Goal: Feedback & Contribution: Submit feedback/report problem

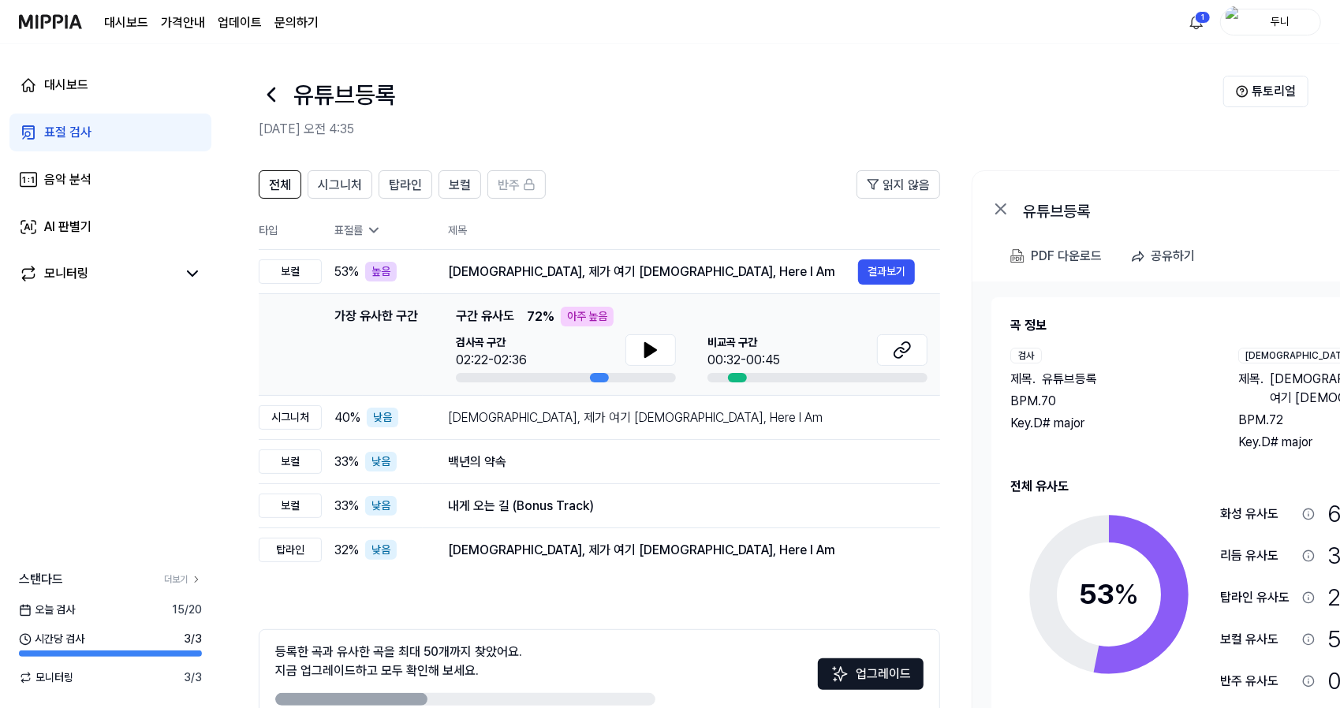
click at [66, 127] on div "표절 검사" at bounding box center [67, 132] width 47 height 19
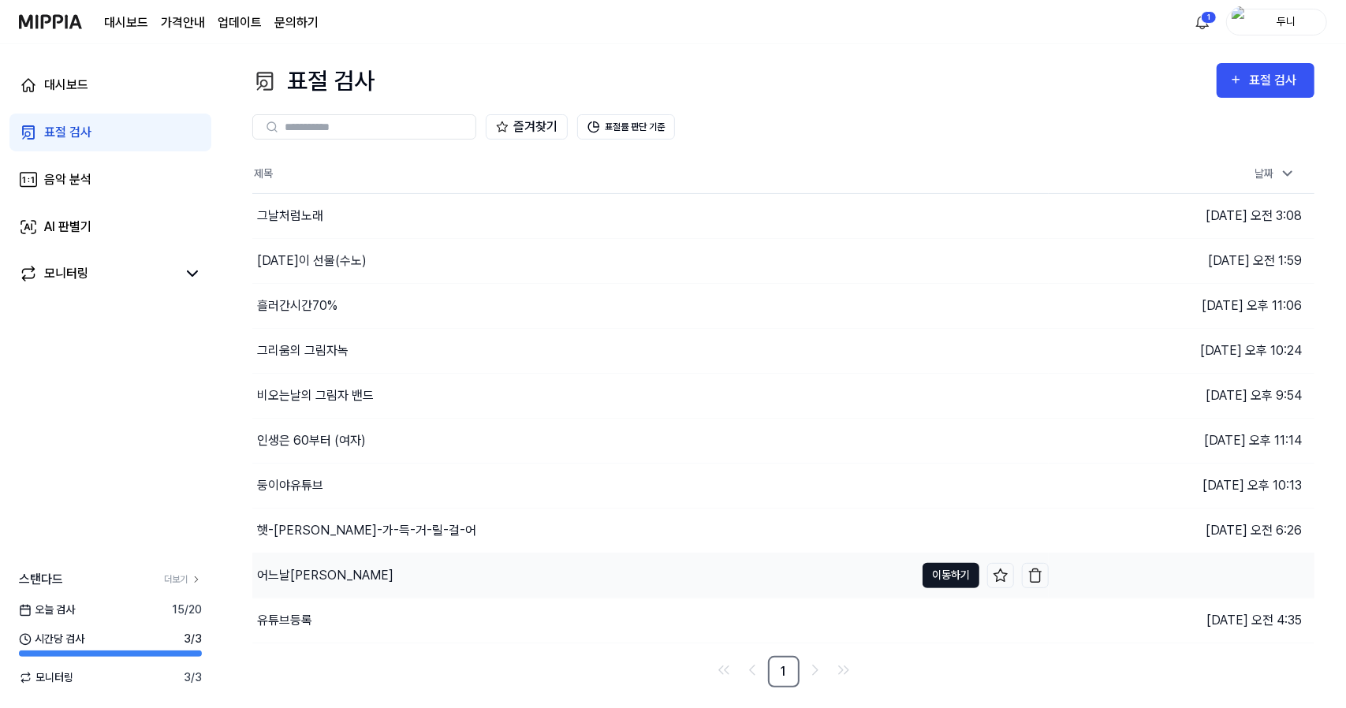
click at [957, 573] on button "이동하기" at bounding box center [951, 575] width 57 height 25
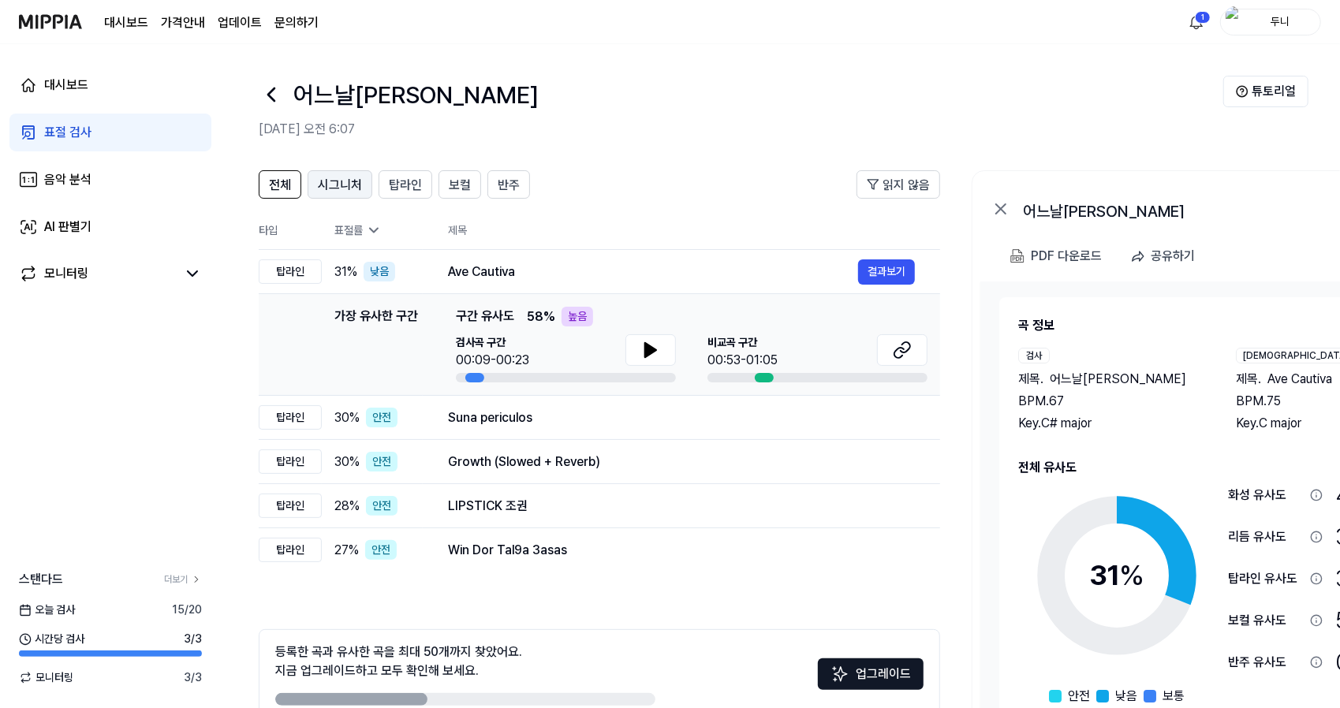
click at [346, 182] on span "시그니처" at bounding box center [340, 185] width 44 height 19
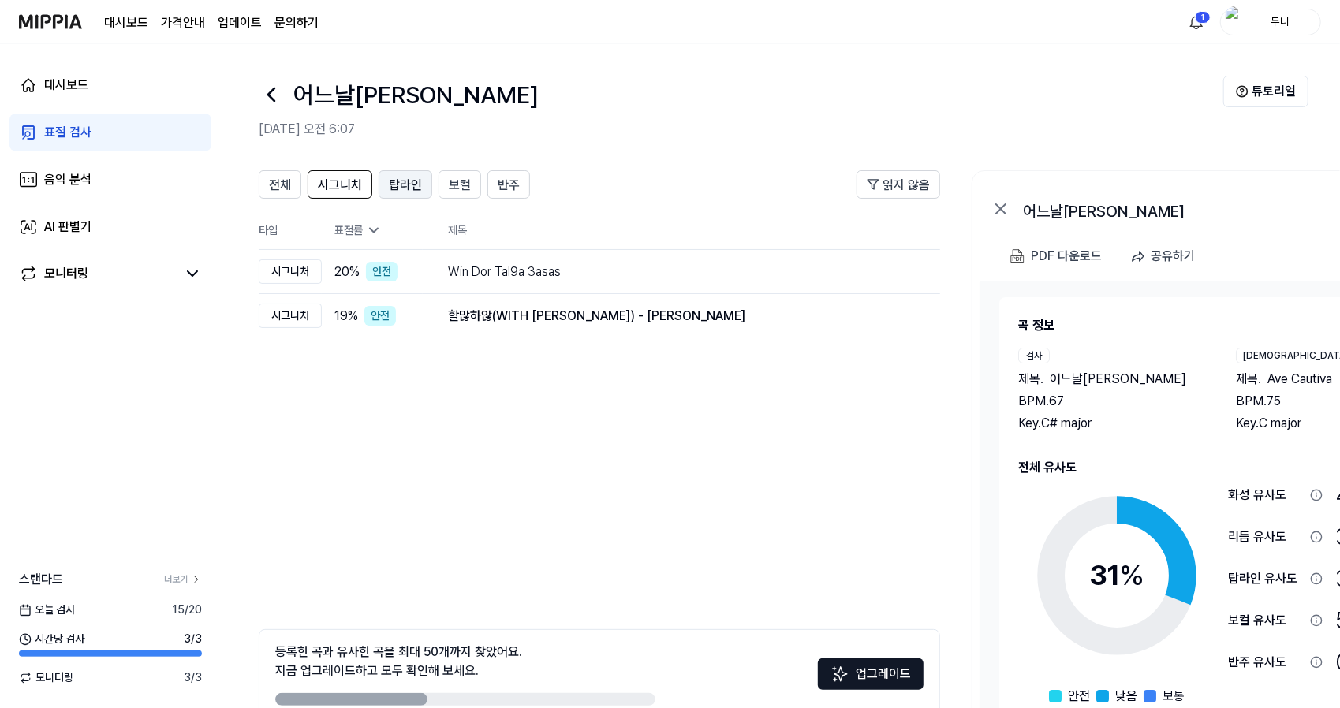
click at [389, 177] on span "탑라인" at bounding box center [405, 185] width 33 height 19
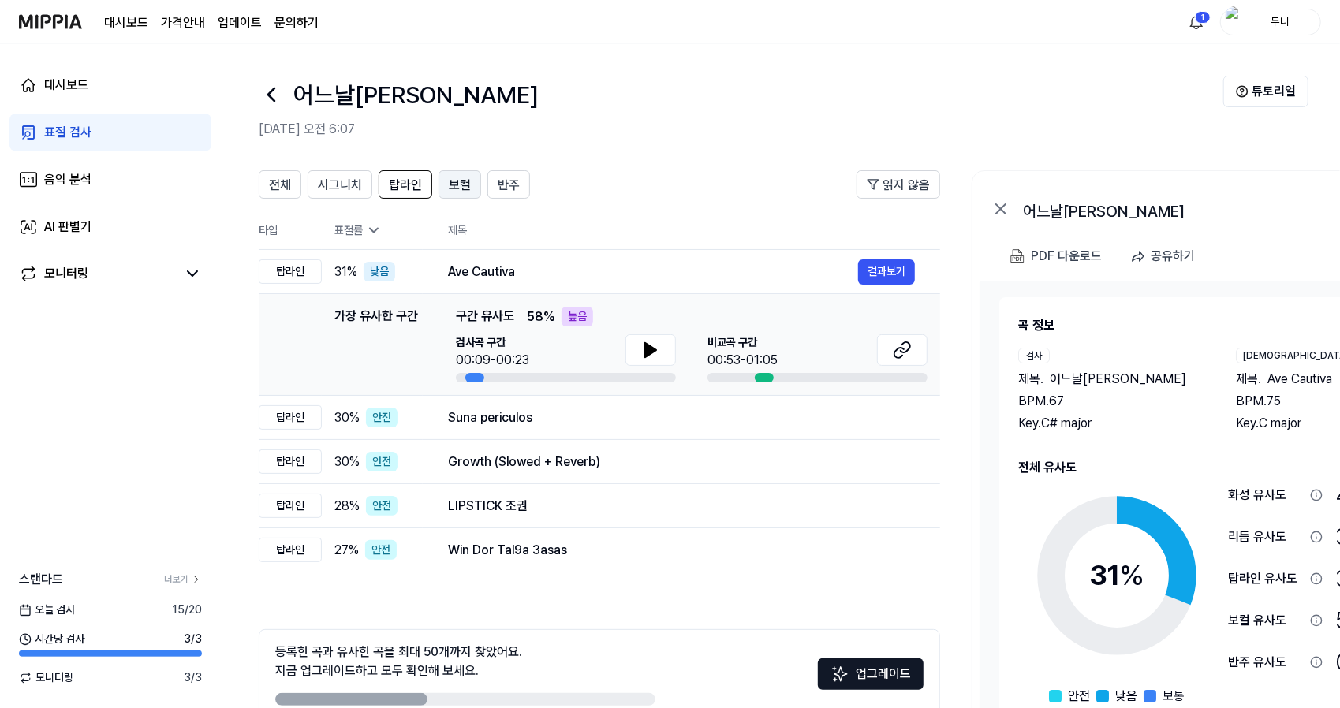
click at [449, 180] on span "보컬" at bounding box center [460, 185] width 22 height 19
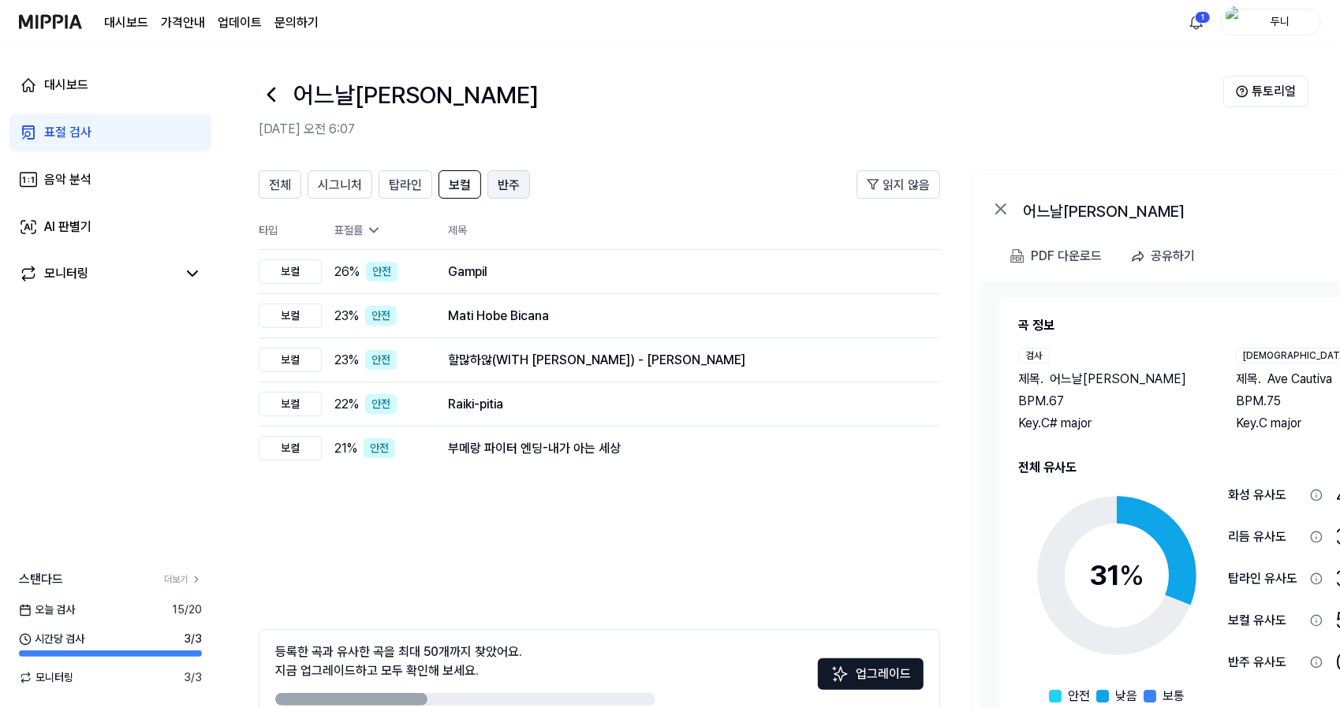
click at [498, 181] on span "반주" at bounding box center [509, 185] width 22 height 19
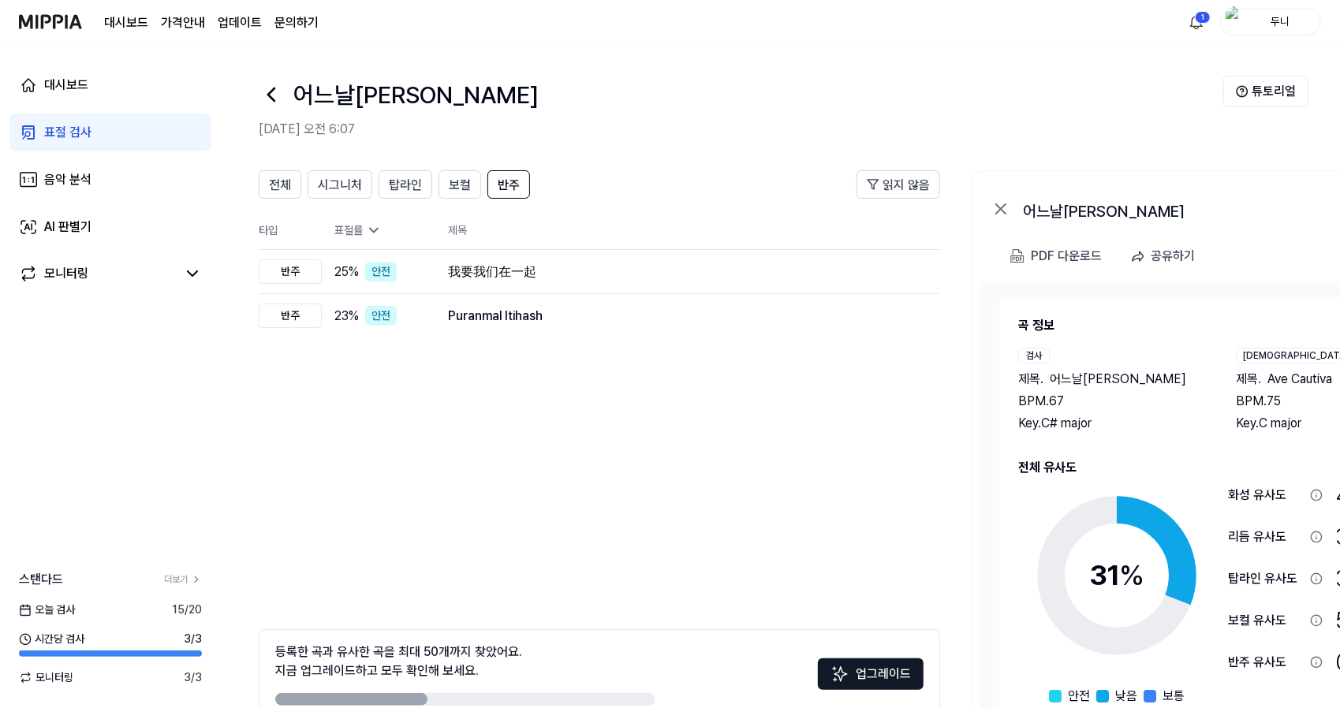
click at [74, 132] on div "표절 검사" at bounding box center [67, 132] width 47 height 19
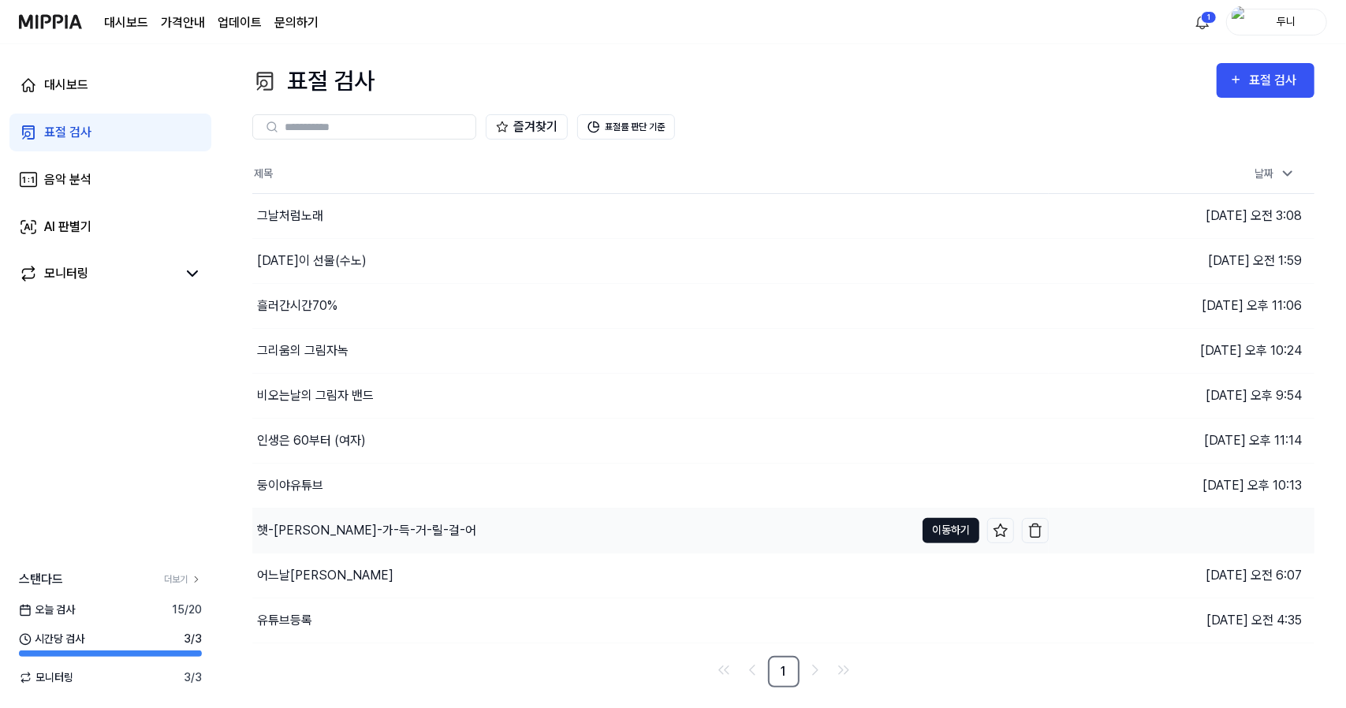
click at [945, 529] on button "이동하기" at bounding box center [951, 530] width 57 height 25
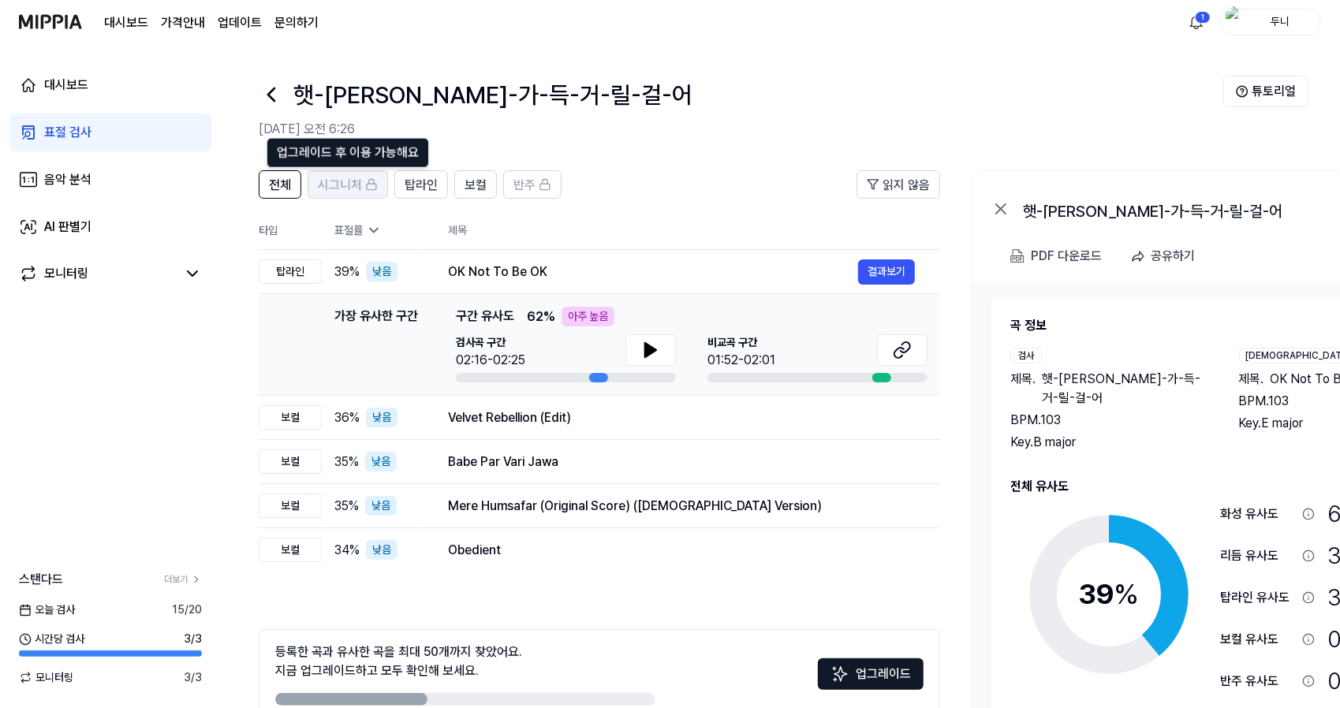
click at [354, 185] on span "시그니처" at bounding box center [340, 185] width 44 height 19
click at [350, 186] on span "시그니처" at bounding box center [340, 185] width 44 height 19
click at [418, 184] on span "탑라인" at bounding box center [421, 185] width 33 height 19
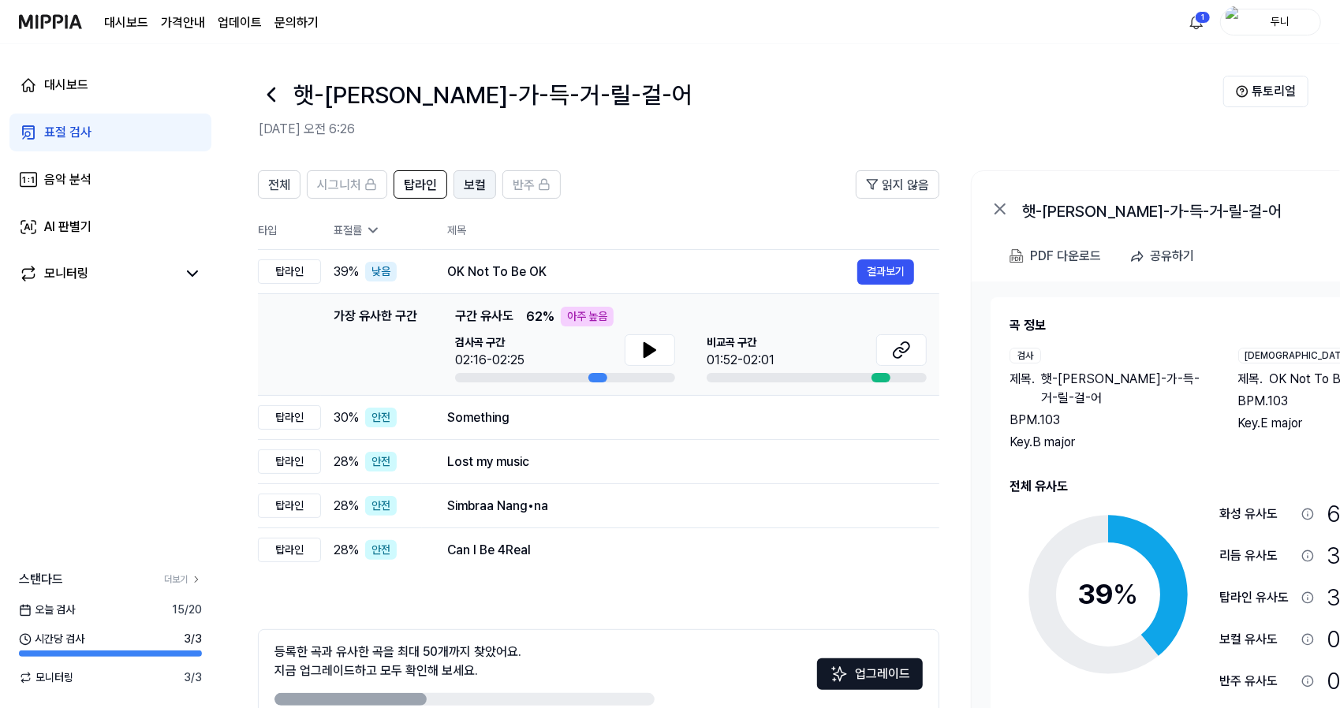
click at [469, 184] on span "보컬" at bounding box center [475, 185] width 22 height 19
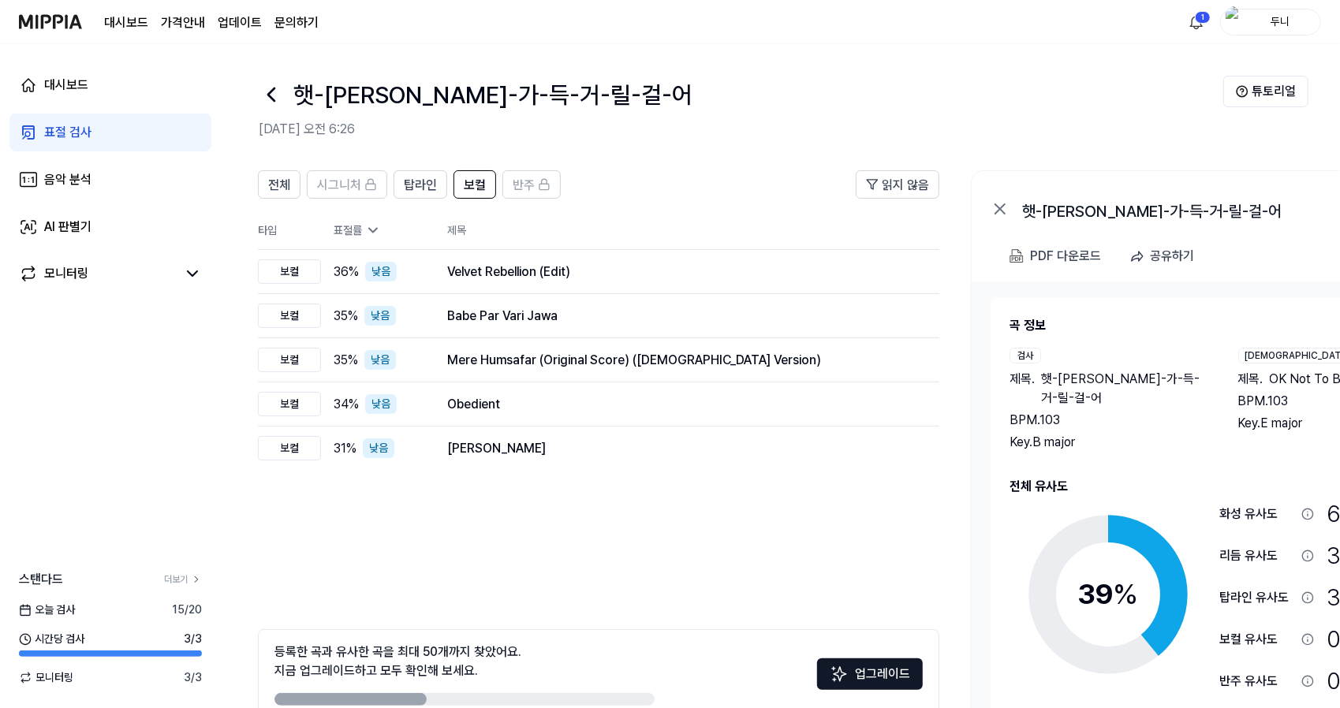
click at [65, 134] on div "표절 검사" at bounding box center [67, 132] width 47 height 19
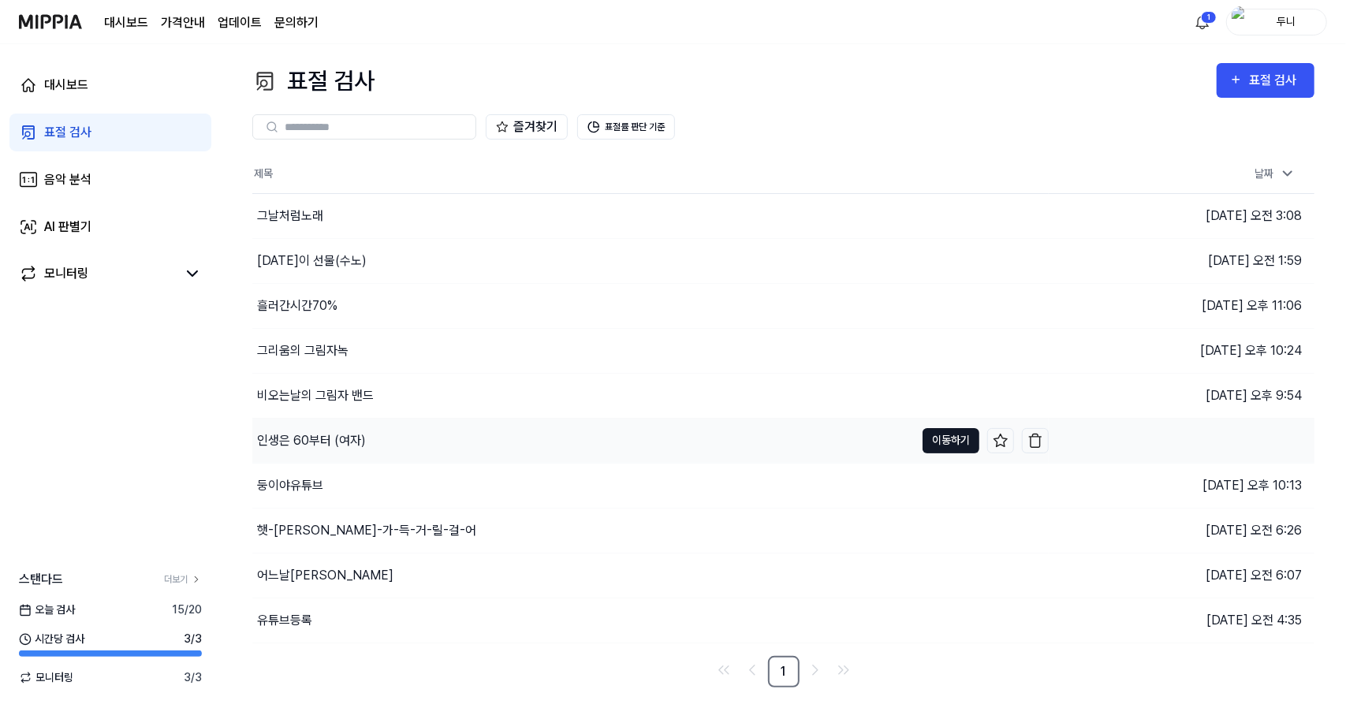
click at [956, 439] on button "이동하기" at bounding box center [951, 440] width 57 height 25
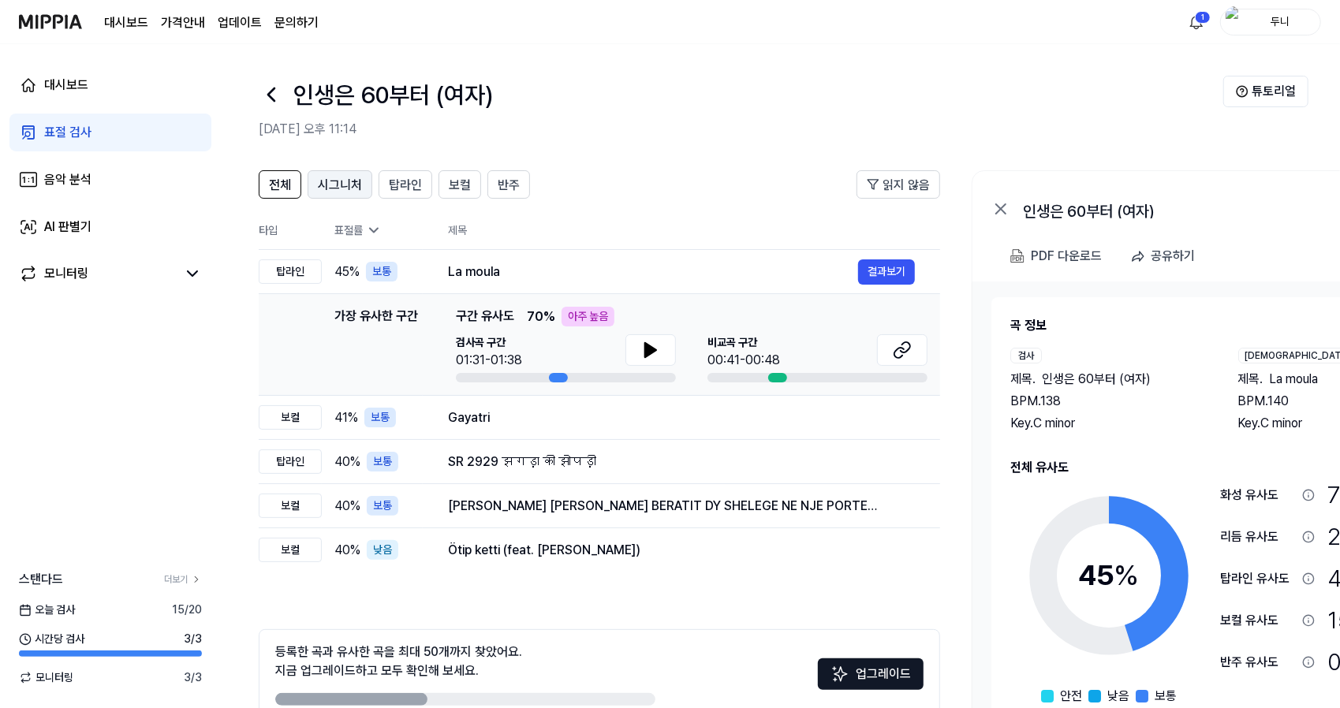
click at [323, 187] on span "시그니처" at bounding box center [340, 185] width 44 height 19
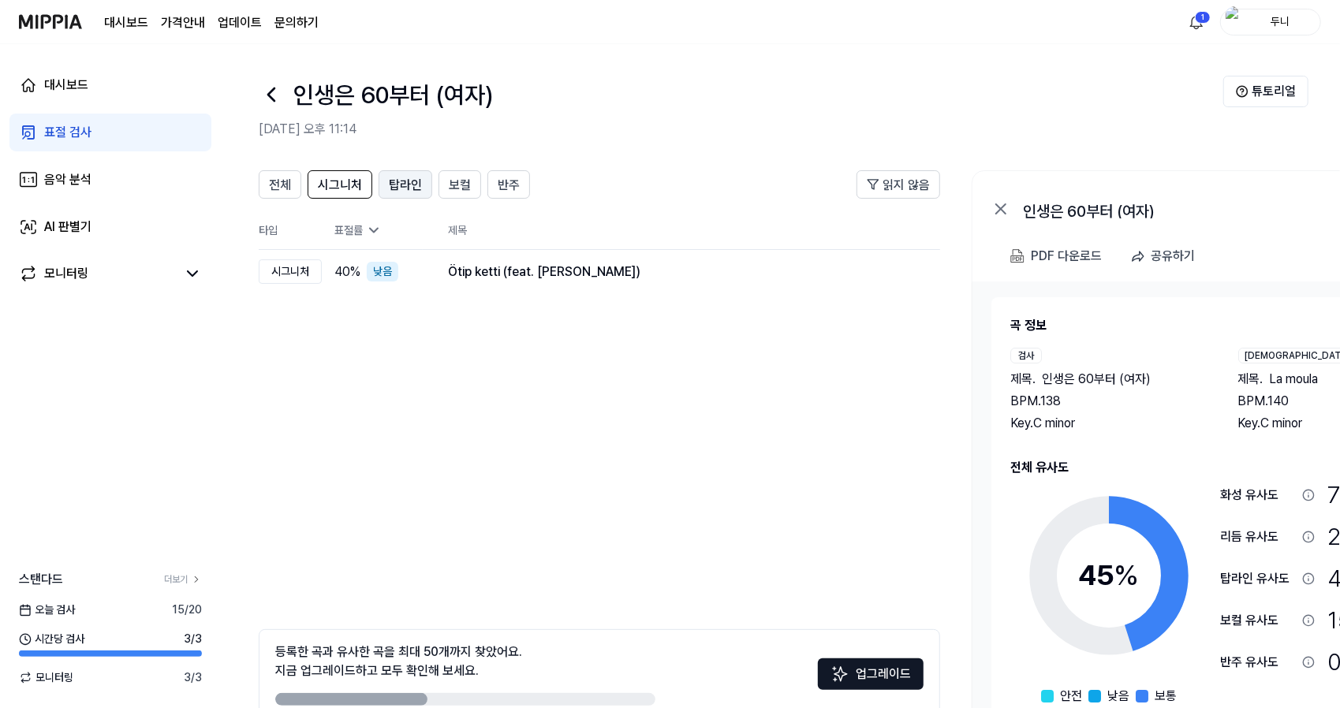
click at [399, 182] on span "탑라인" at bounding box center [405, 185] width 33 height 19
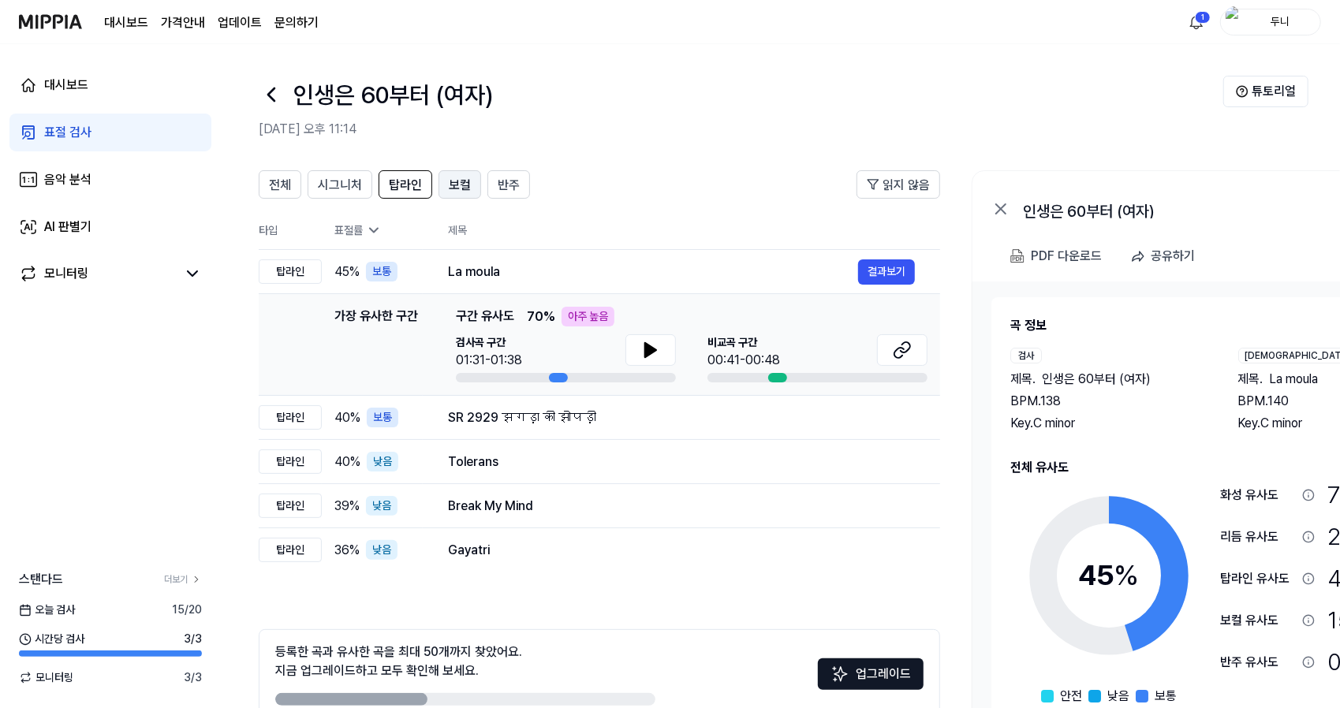
click at [438, 183] on button "보컬" at bounding box center [459, 184] width 43 height 28
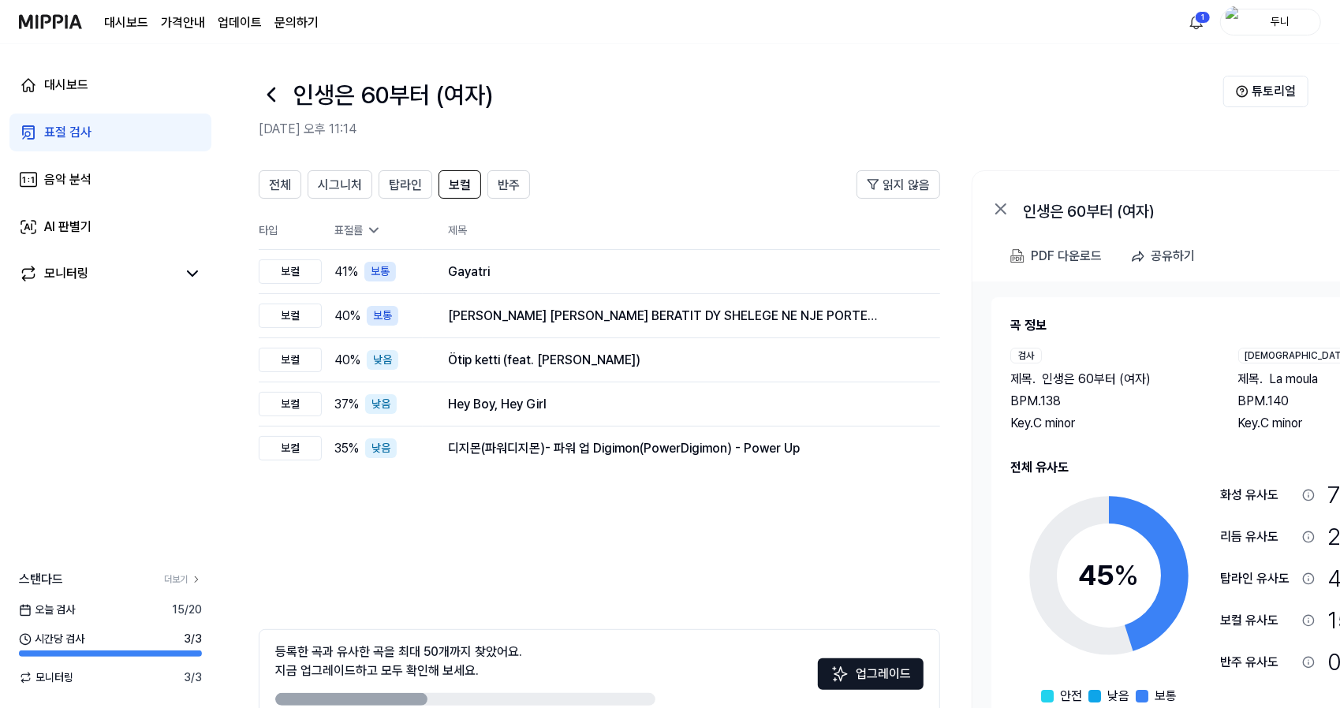
click at [65, 138] on div "표절 검사" at bounding box center [67, 132] width 47 height 19
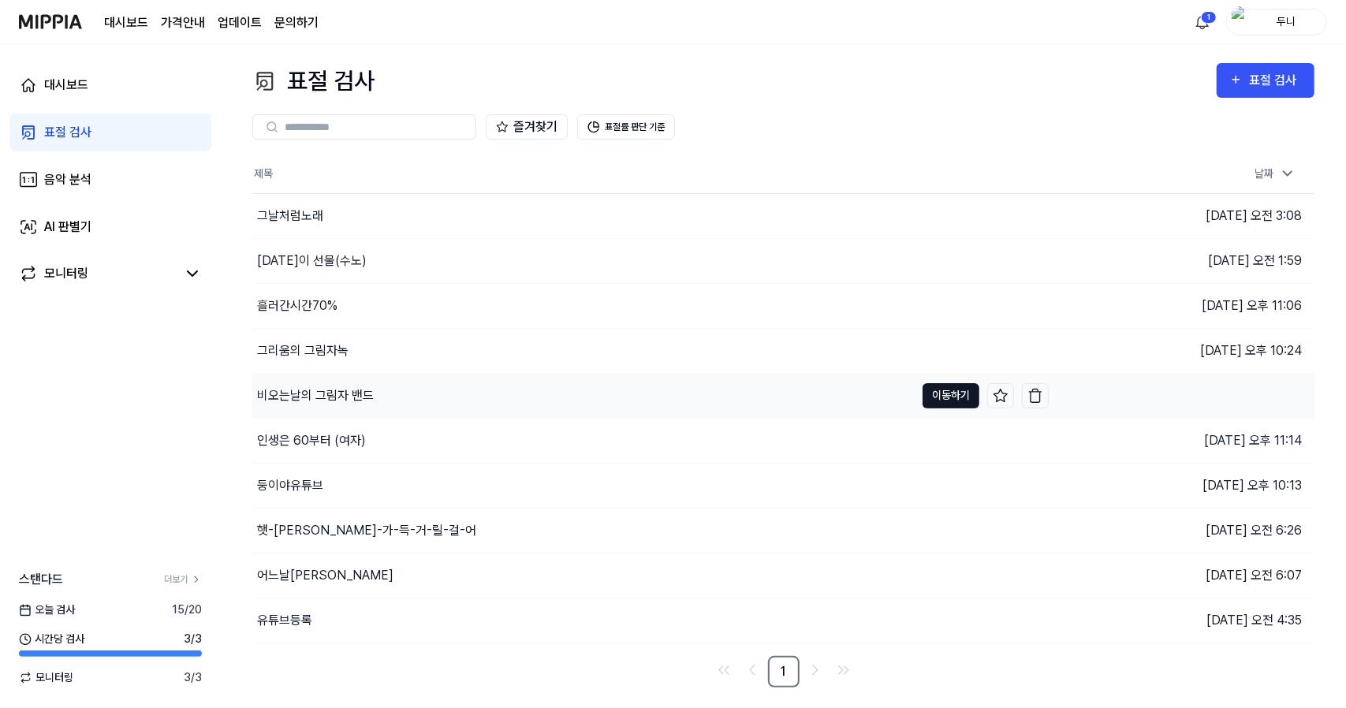
click at [938, 391] on button "이동하기" at bounding box center [951, 395] width 57 height 25
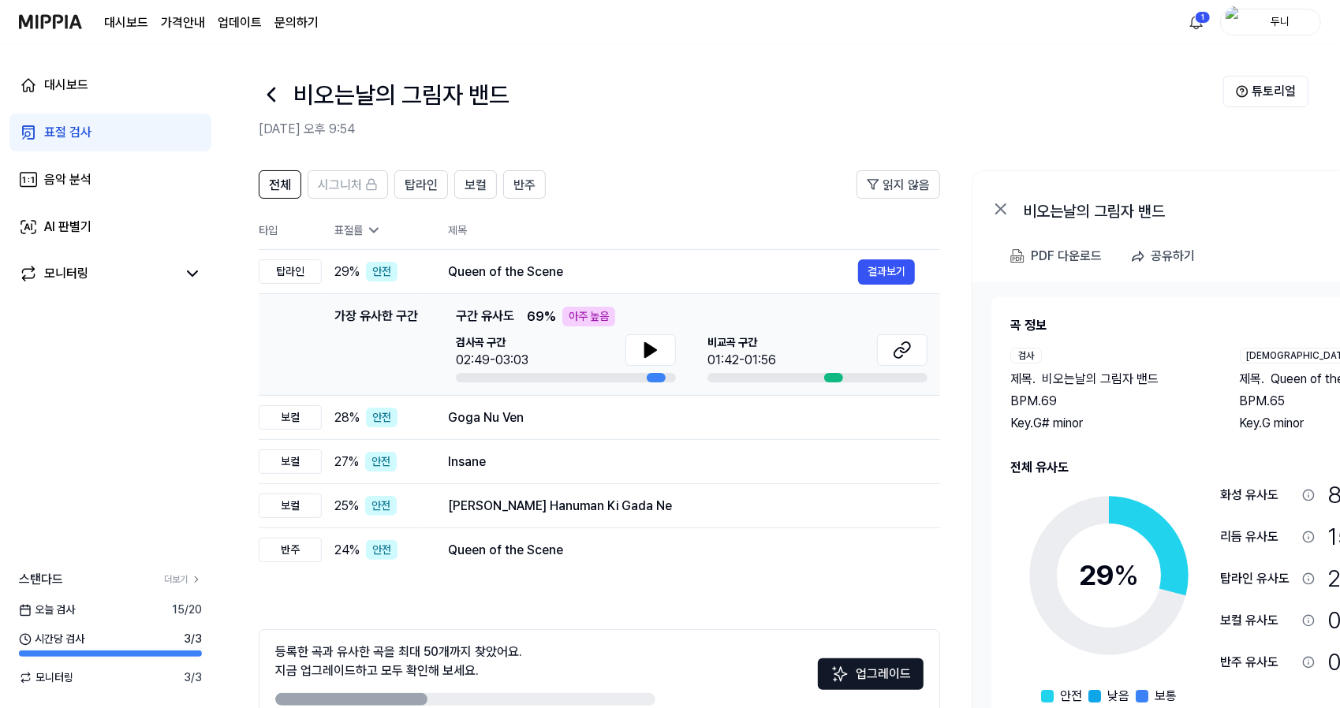
click at [589, 321] on div "아주 높음" at bounding box center [588, 317] width 53 height 20
click at [654, 348] on icon at bounding box center [650, 350] width 11 height 14
click at [653, 348] on icon at bounding box center [653, 350] width 3 height 13
click at [827, 374] on div at bounding box center [833, 377] width 19 height 9
drag, startPoint x: 719, startPoint y: 359, endPoint x: 853, endPoint y: 359, distance: 133.3
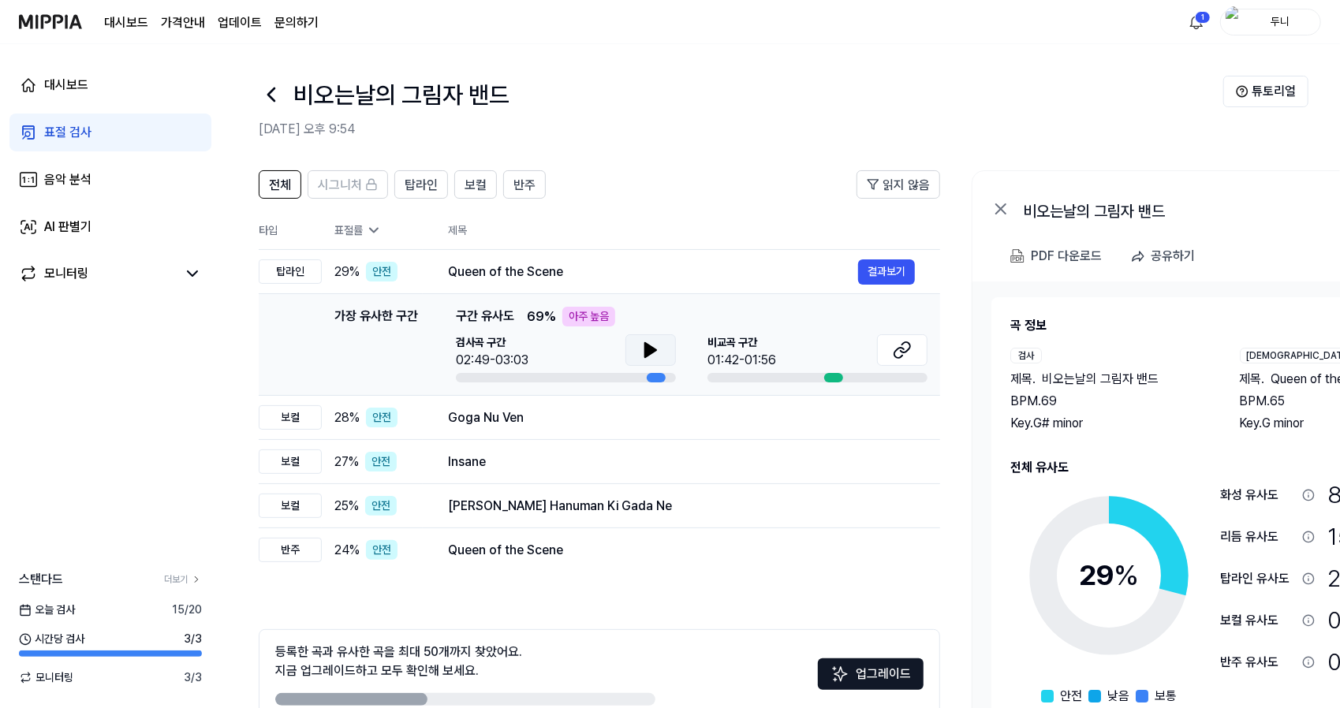
click at [720, 359] on div "01:42-01:56" at bounding box center [741, 360] width 69 height 19
click at [906, 348] on icon at bounding box center [901, 350] width 19 height 19
click at [62, 129] on div "표절 검사" at bounding box center [67, 132] width 47 height 19
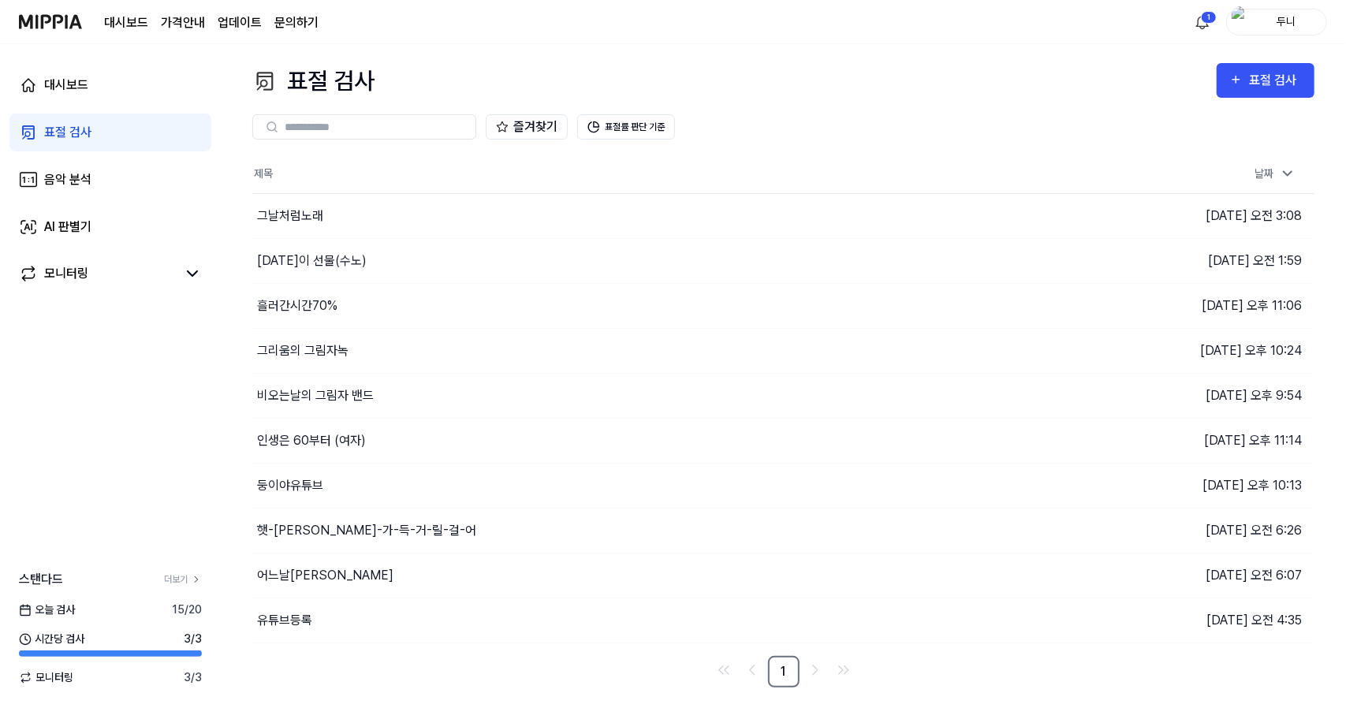
click at [302, 23] on link "문의하기" at bounding box center [296, 22] width 44 height 19
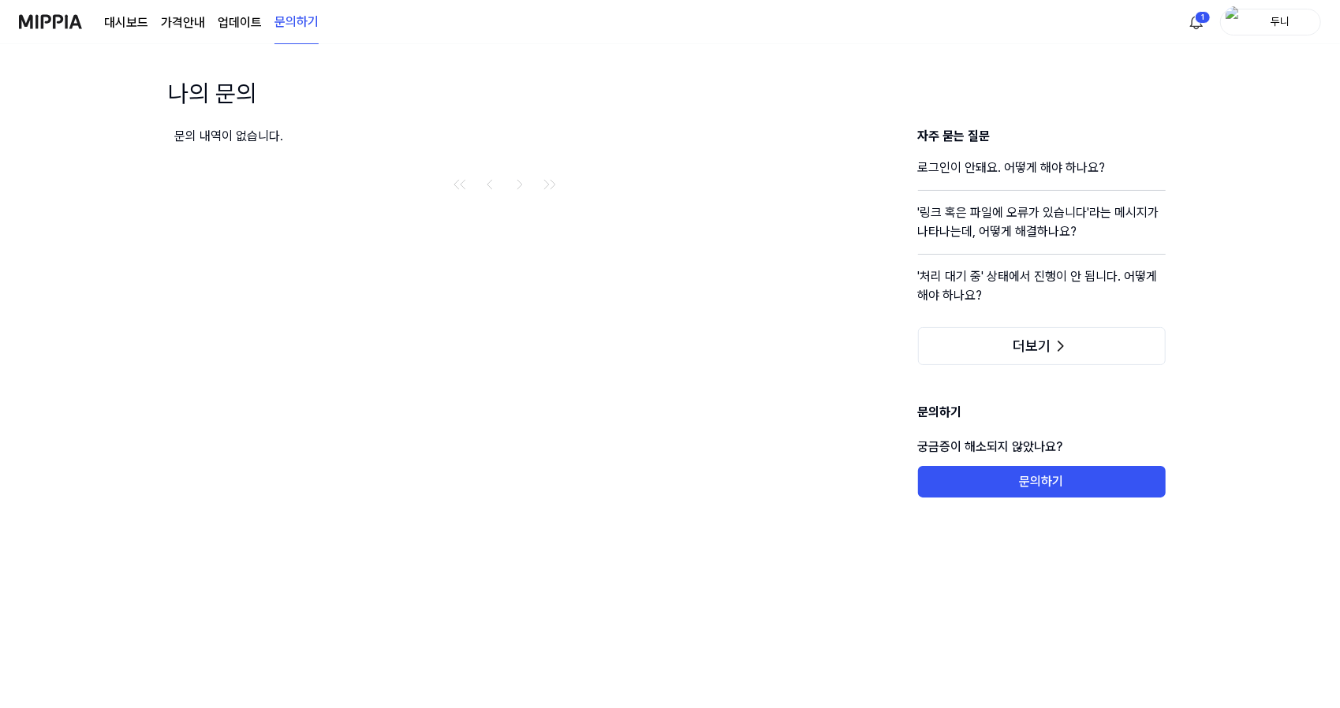
click at [39, 21] on img at bounding box center [50, 21] width 63 height 43
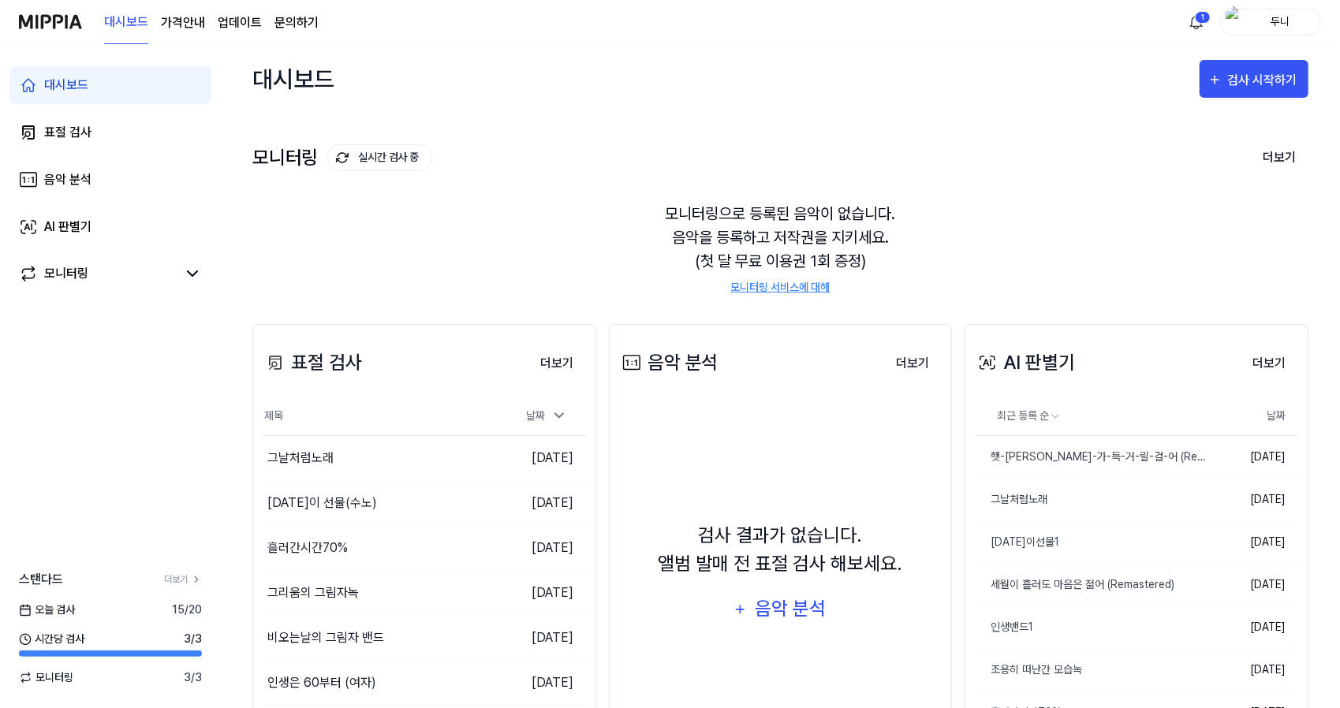
click at [295, 21] on link "문의하기" at bounding box center [296, 22] width 44 height 19
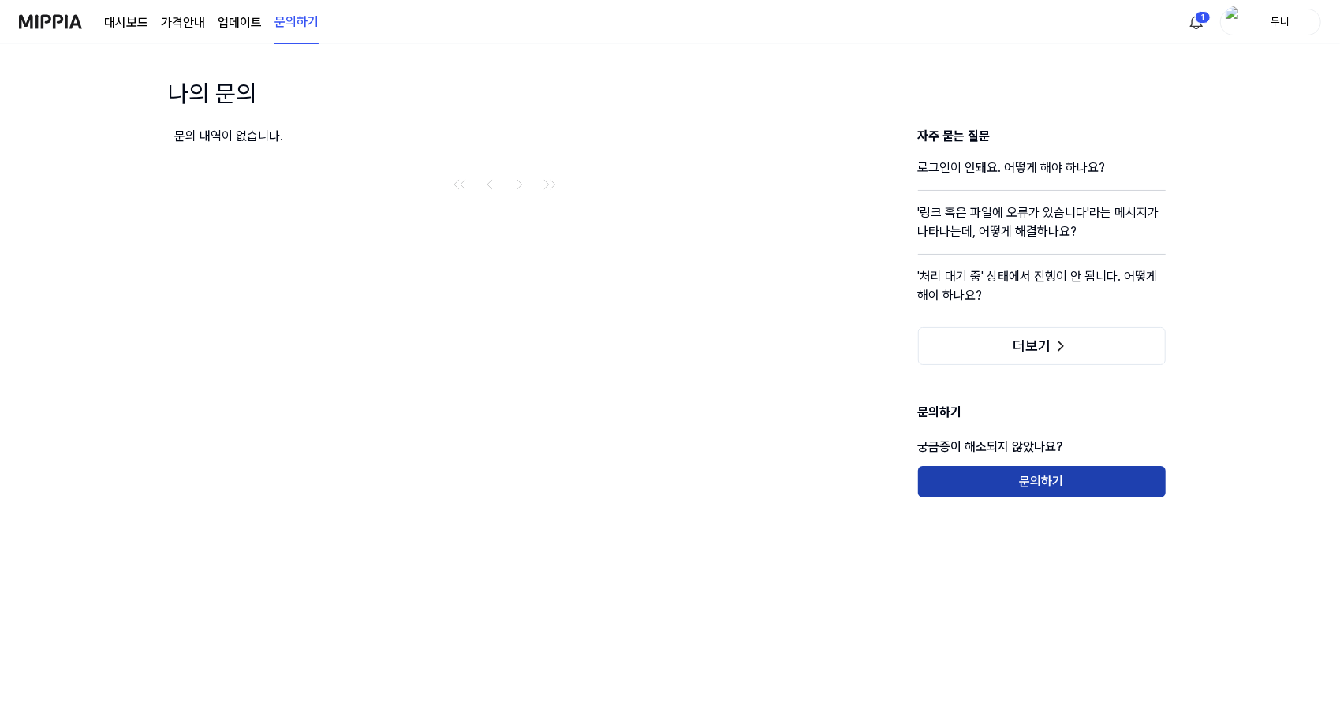
click at [1038, 479] on button "문의하기" at bounding box center [1042, 482] width 248 height 32
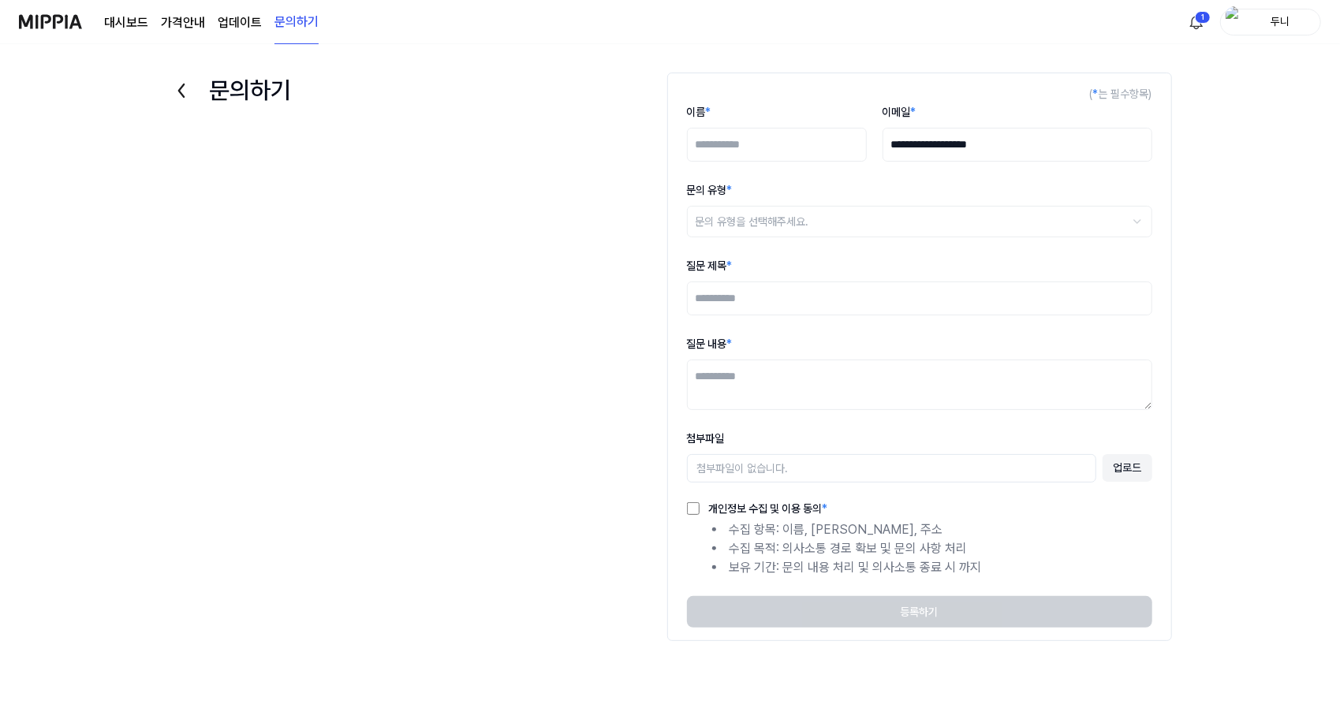
click at [750, 144] on input "이름 *" at bounding box center [777, 145] width 180 height 34
type input "***"
click at [767, 215] on html "**********" at bounding box center [670, 354] width 1340 height 708
select select "***"
click at [726, 293] on input "질문 제목 *" at bounding box center [919, 299] width 465 height 34
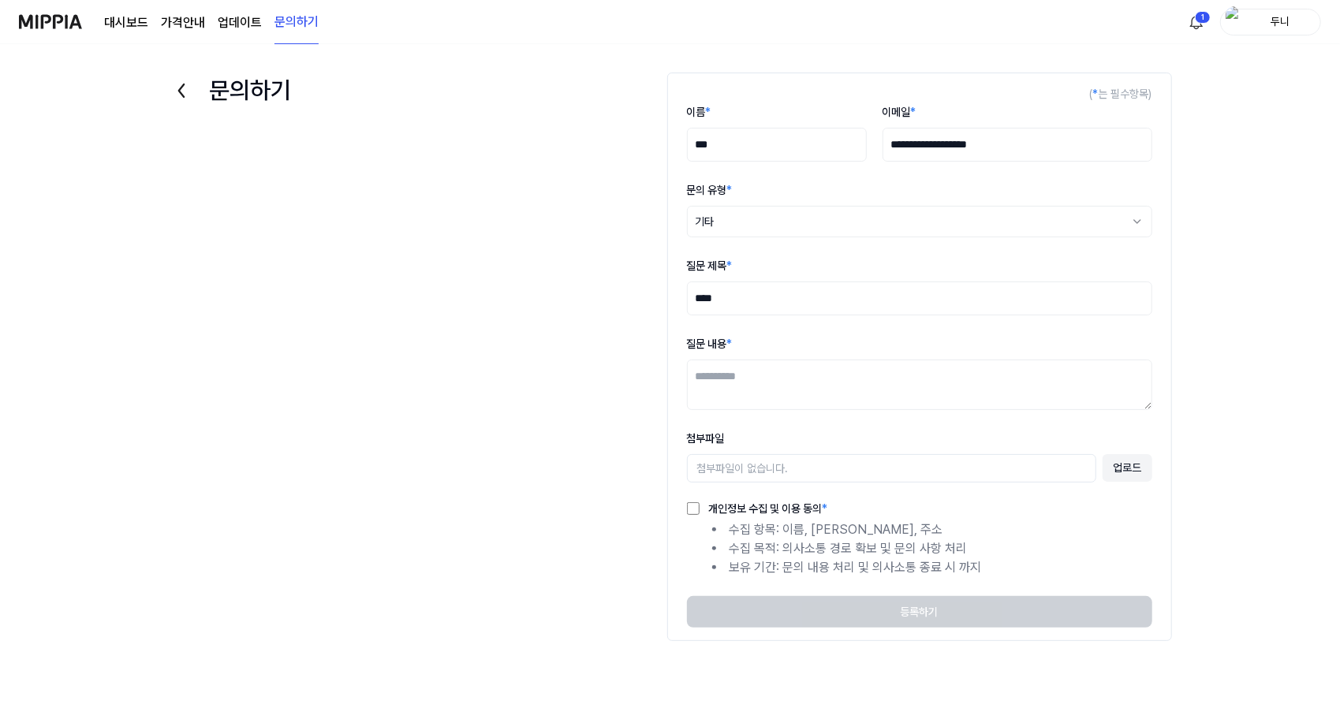
type input "****"
click at [760, 396] on textarea "질문 내용 *" at bounding box center [919, 385] width 465 height 50
type textarea "**********"
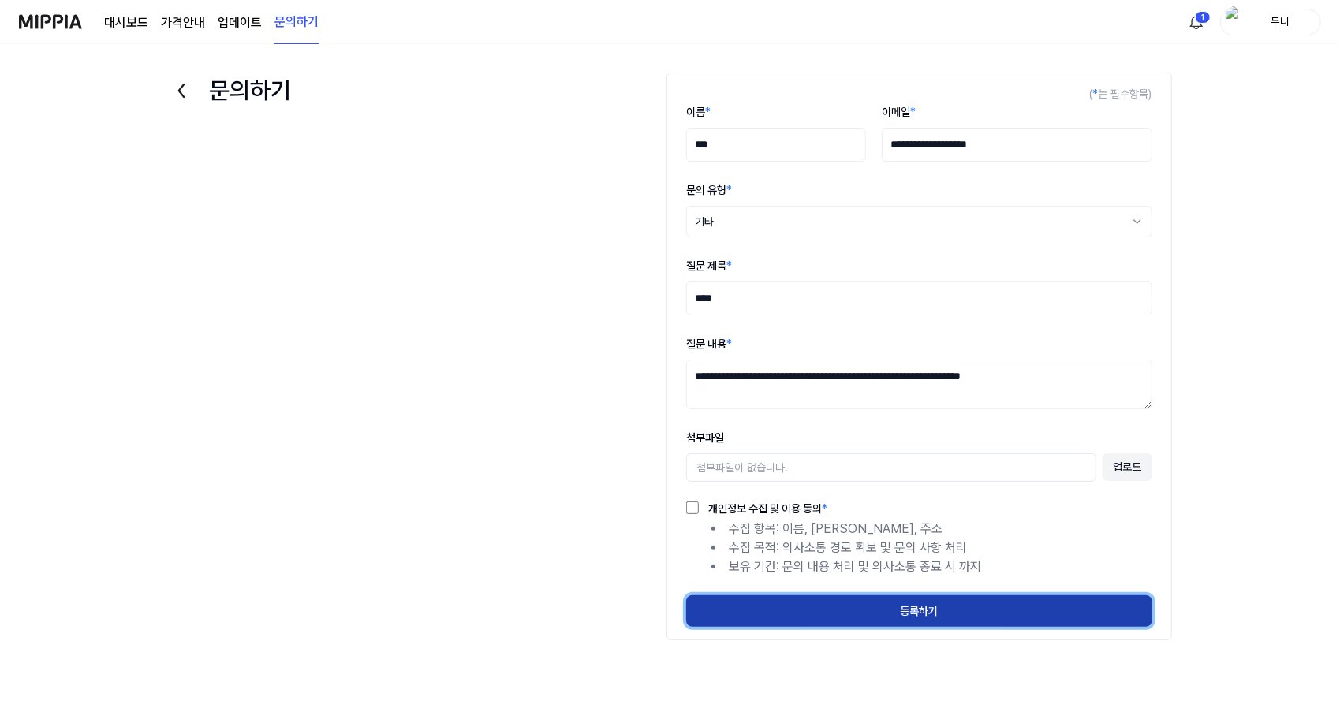
click at [926, 614] on button "등록하기" at bounding box center [919, 611] width 466 height 32
select select
